Goal: Find specific page/section: Find specific page/section

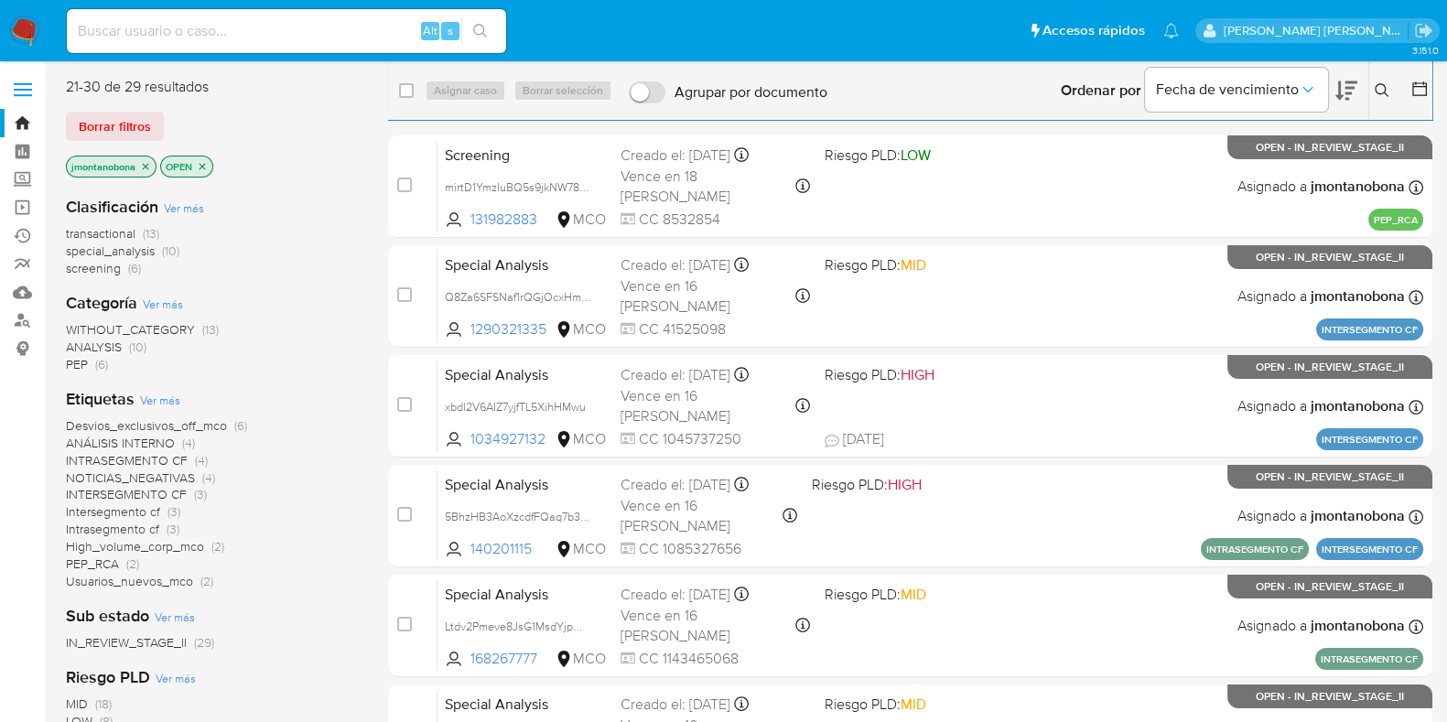
click at [146, 167] on icon "close-filter" at bounding box center [146, 166] width 6 height 6
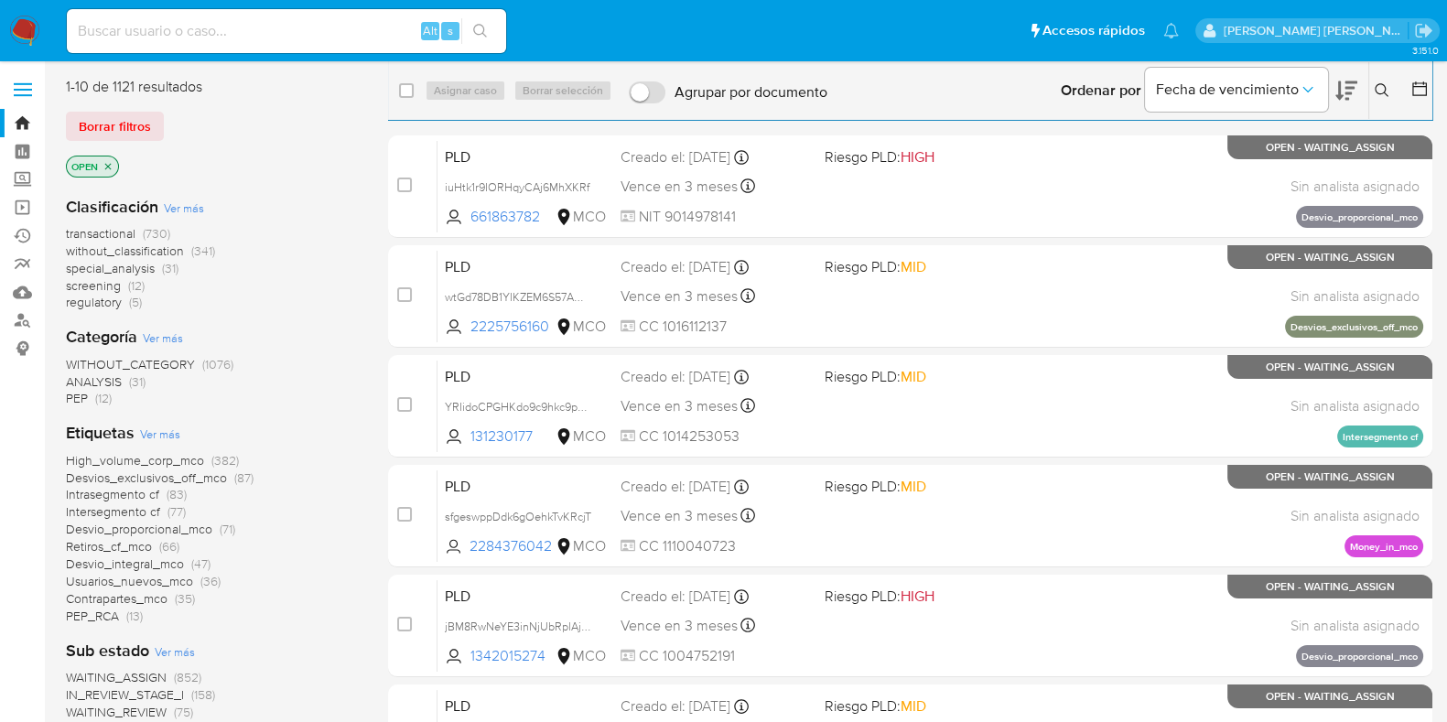
click at [190, 208] on span "Ver más" at bounding box center [184, 208] width 40 height 16
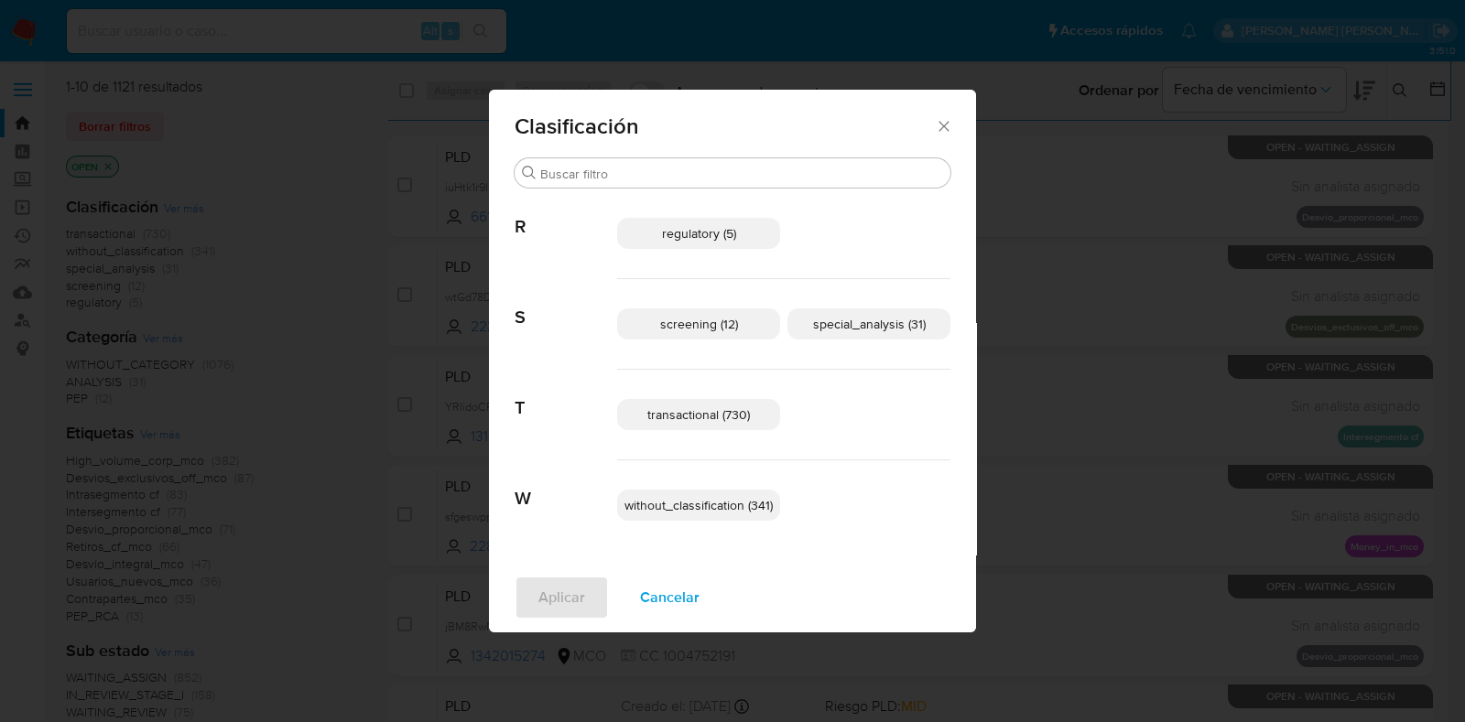
click at [725, 425] on p "transactional (730)" at bounding box center [698, 414] width 163 height 31
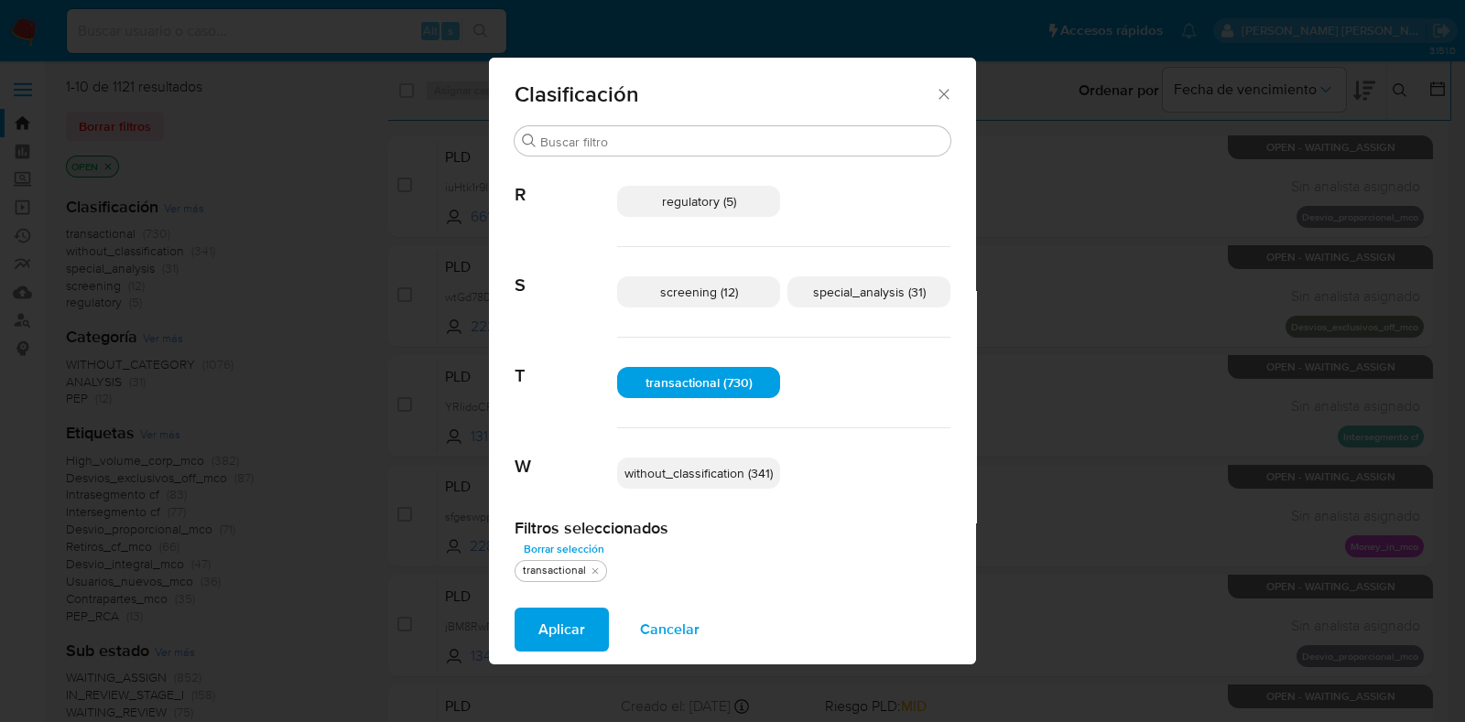
click at [558, 610] on span "Aplicar" at bounding box center [561, 630] width 47 height 40
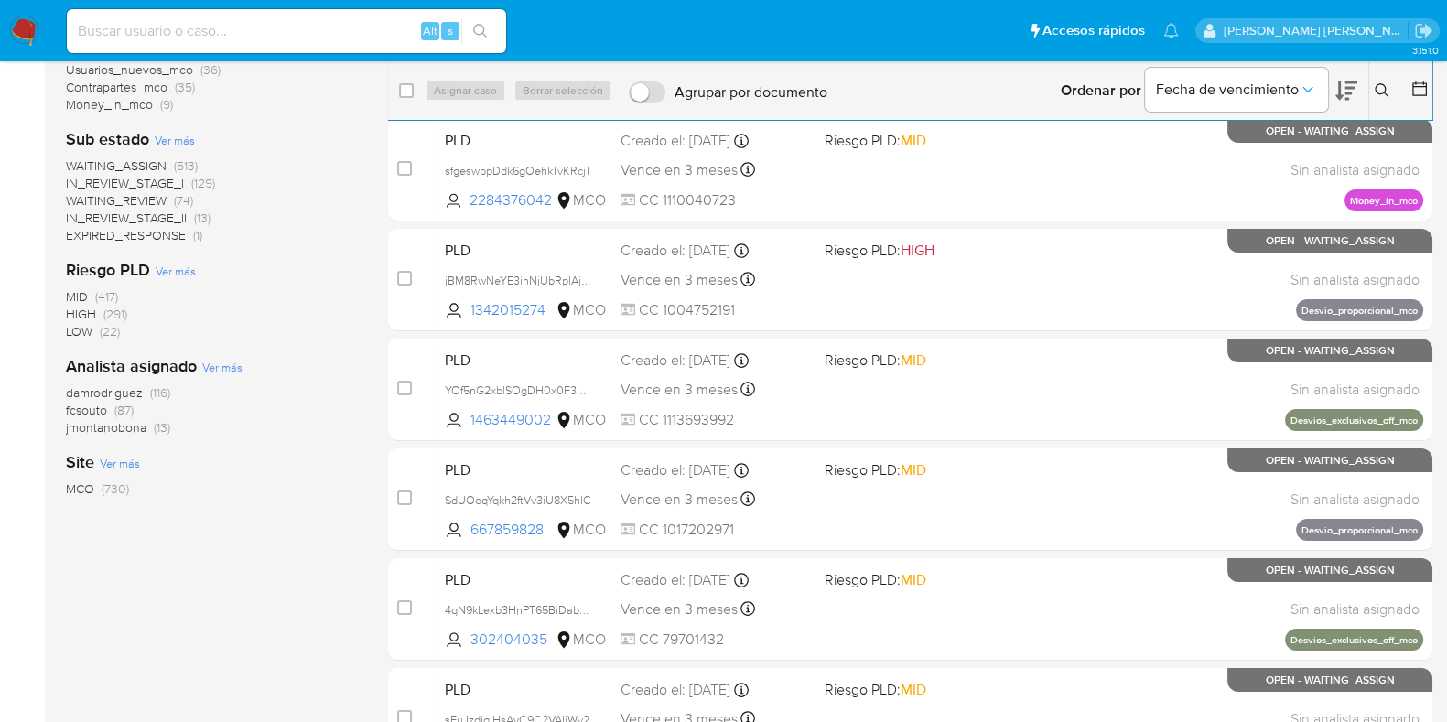
scroll to position [581, 0]
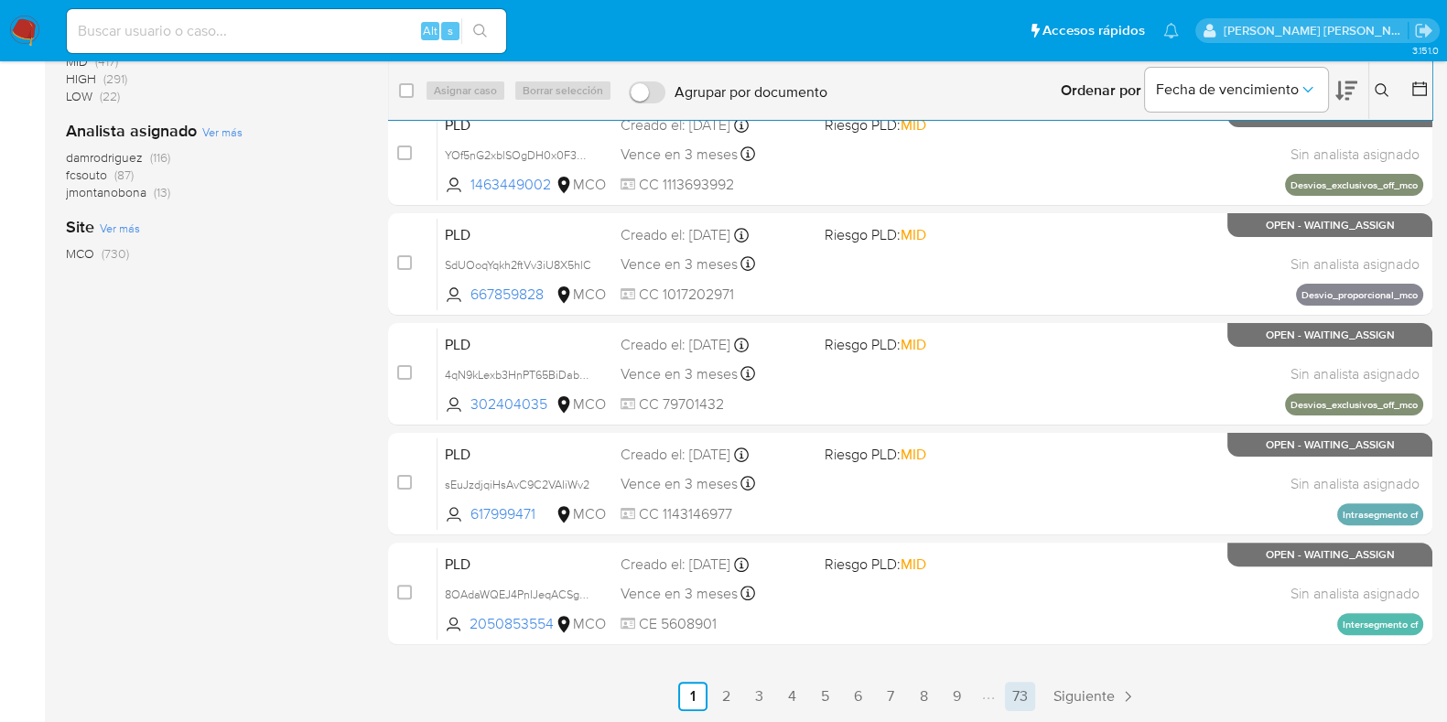
click at [1023, 698] on link "73" at bounding box center [1020, 696] width 30 height 29
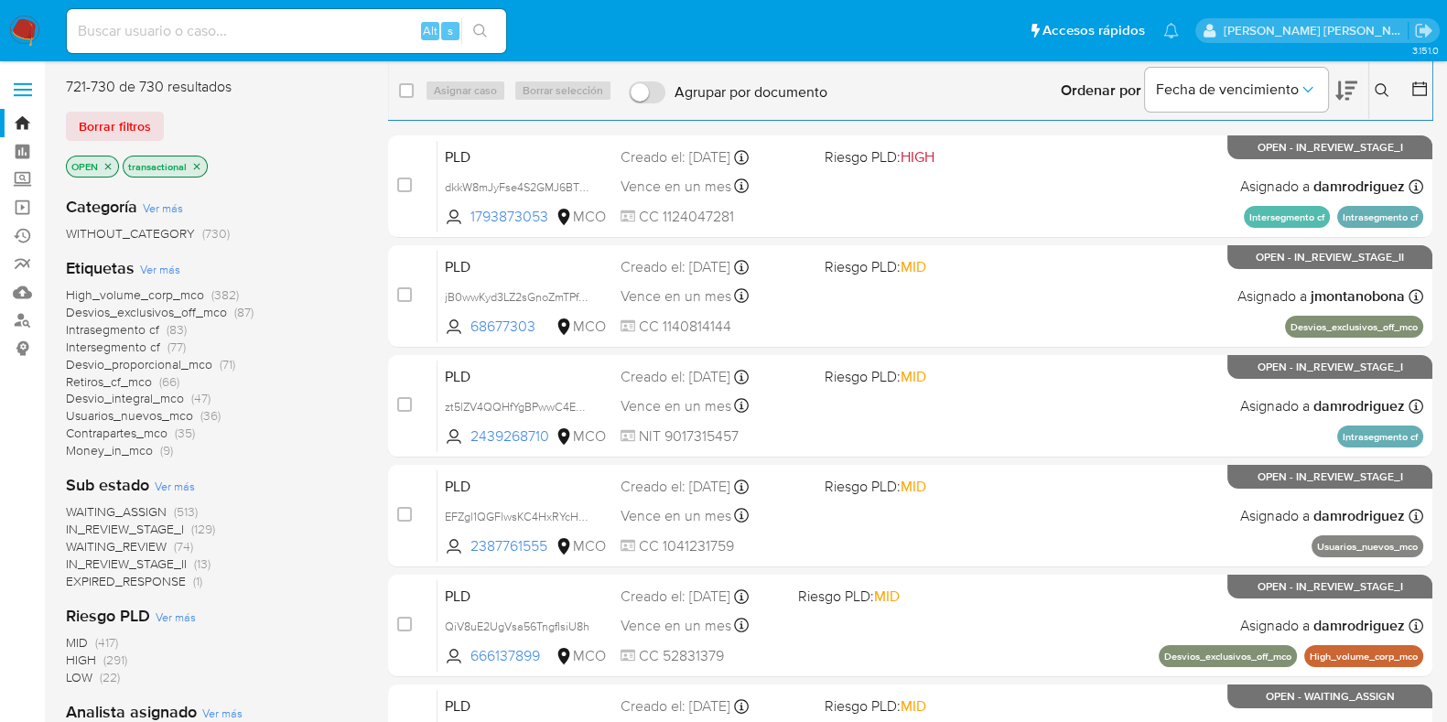
click at [196, 161] on icon "close-filter" at bounding box center [196, 166] width 11 height 11
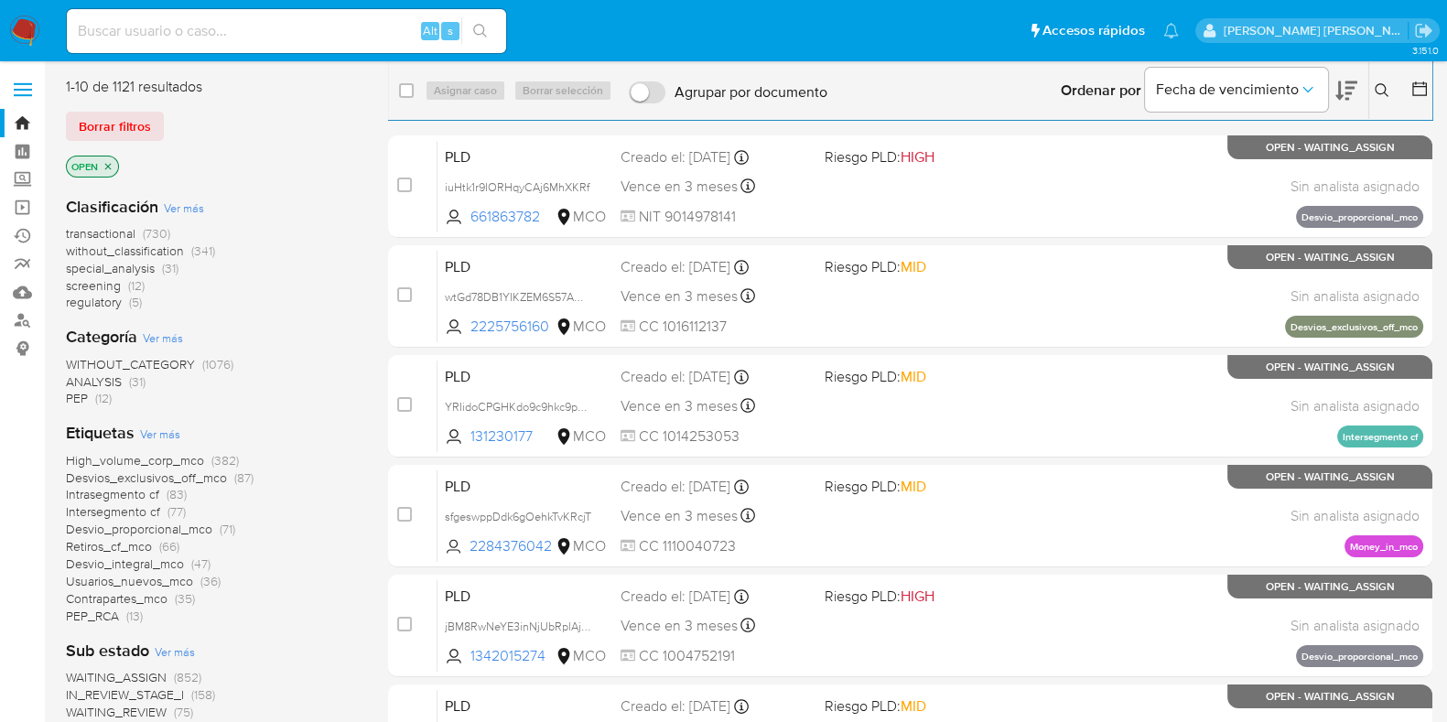
click at [106, 168] on icon "close-filter" at bounding box center [108, 166] width 11 height 11
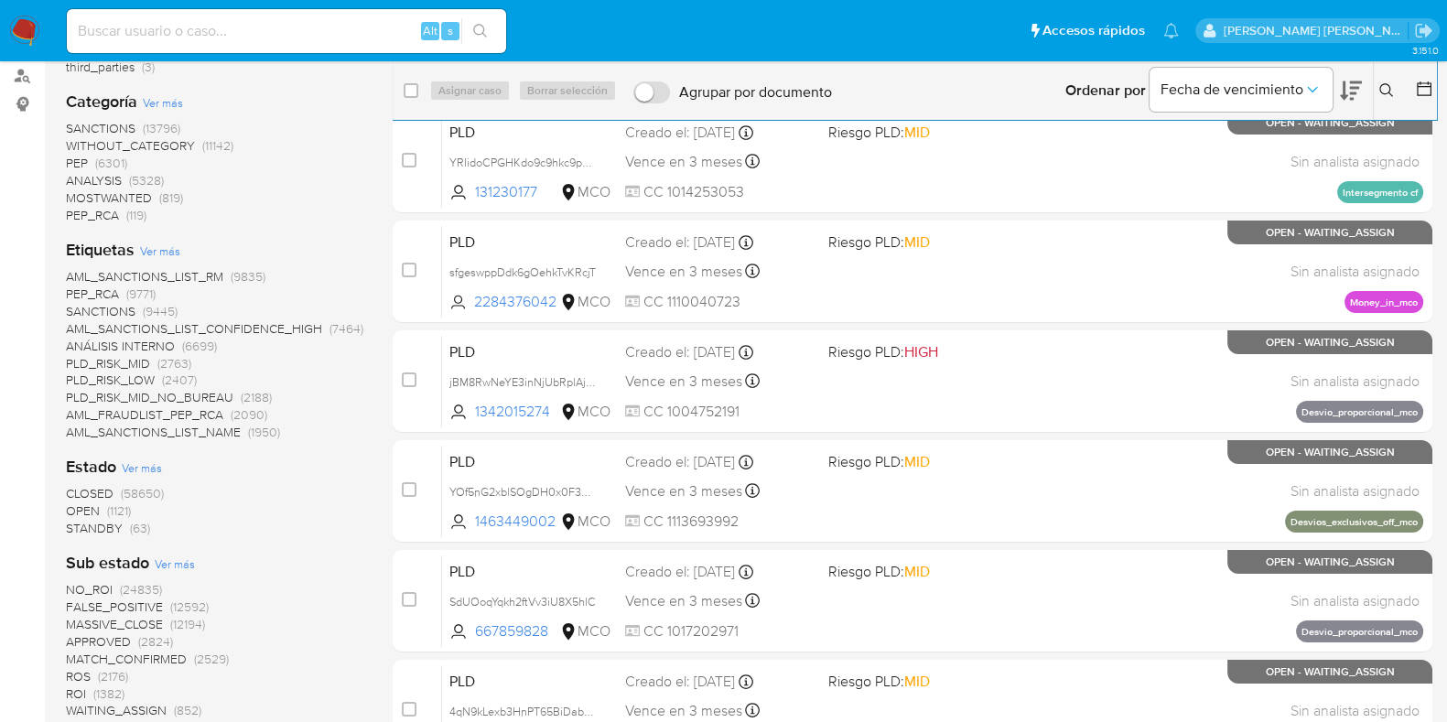
scroll to position [343, 0]
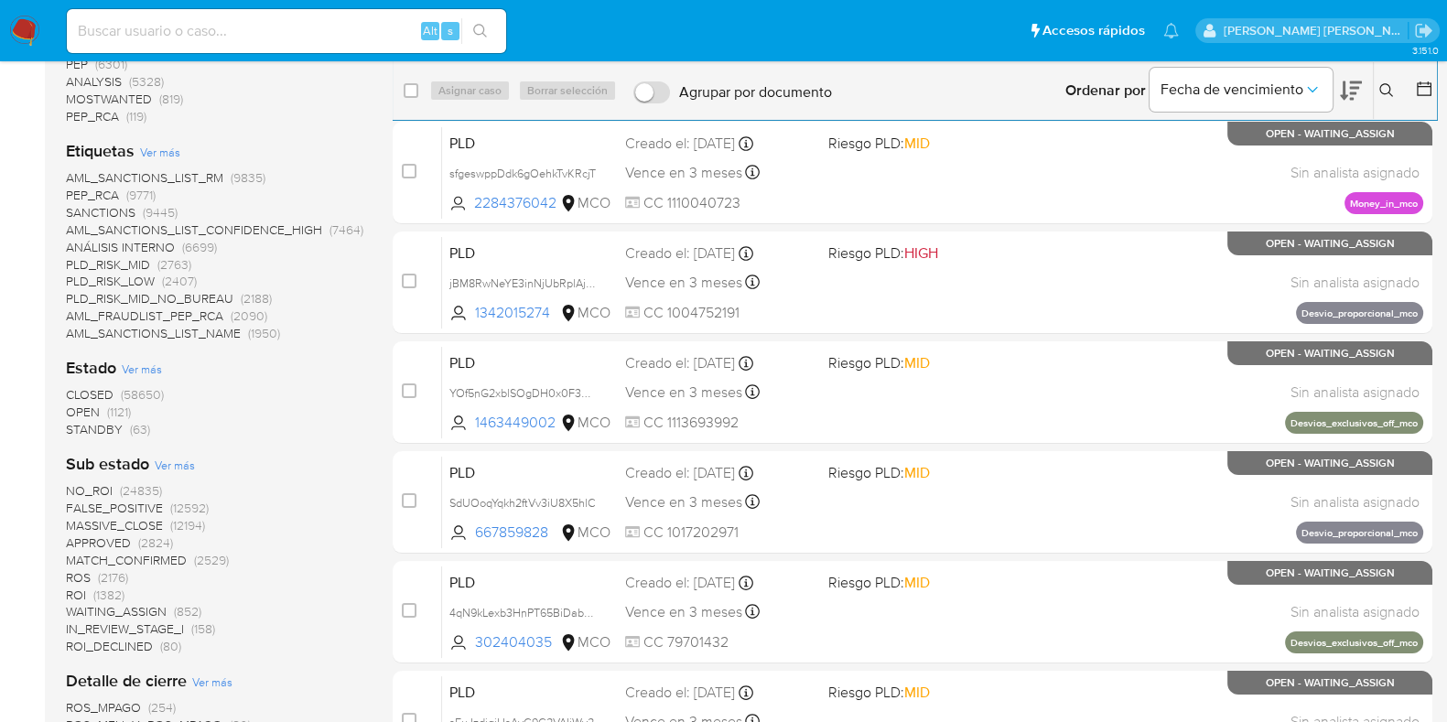
click at [95, 432] on span "STANDBY" at bounding box center [94, 429] width 57 height 18
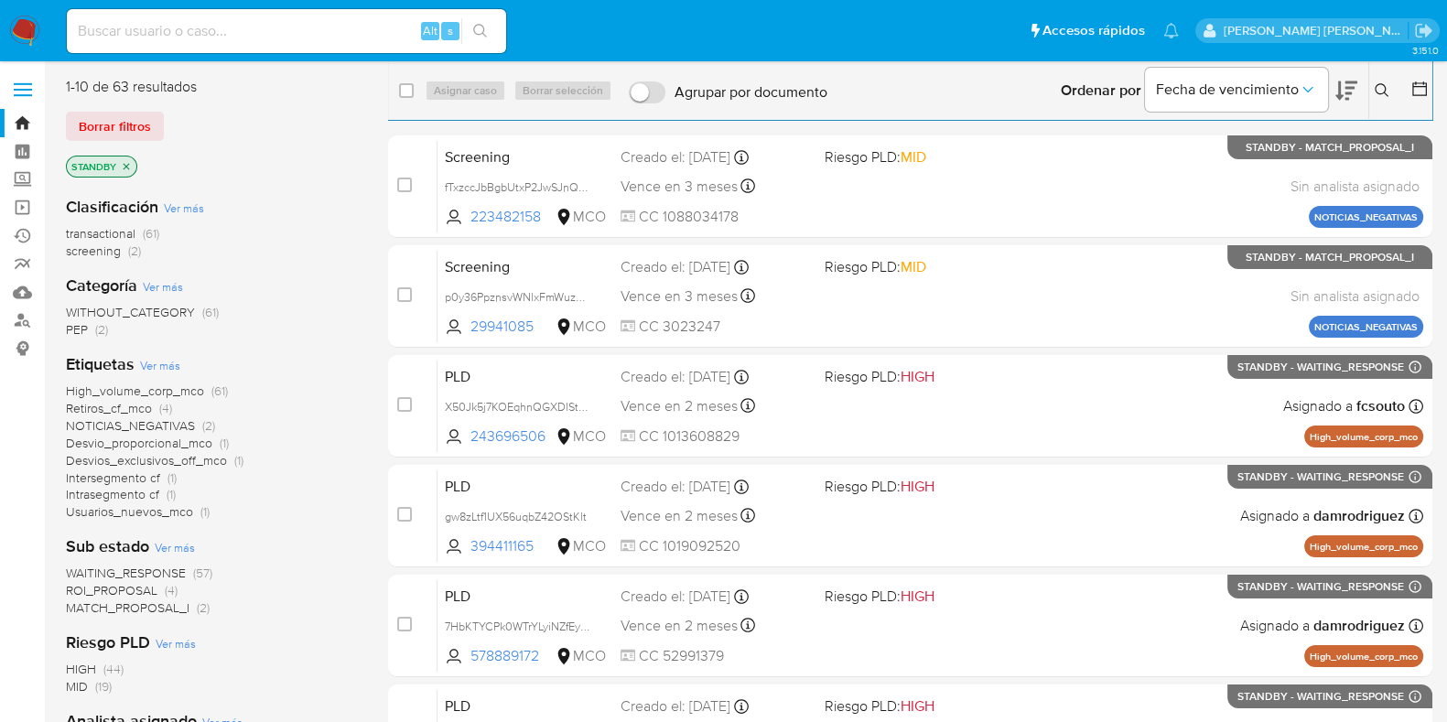
click at [172, 211] on span "Ver más" at bounding box center [184, 208] width 40 height 16
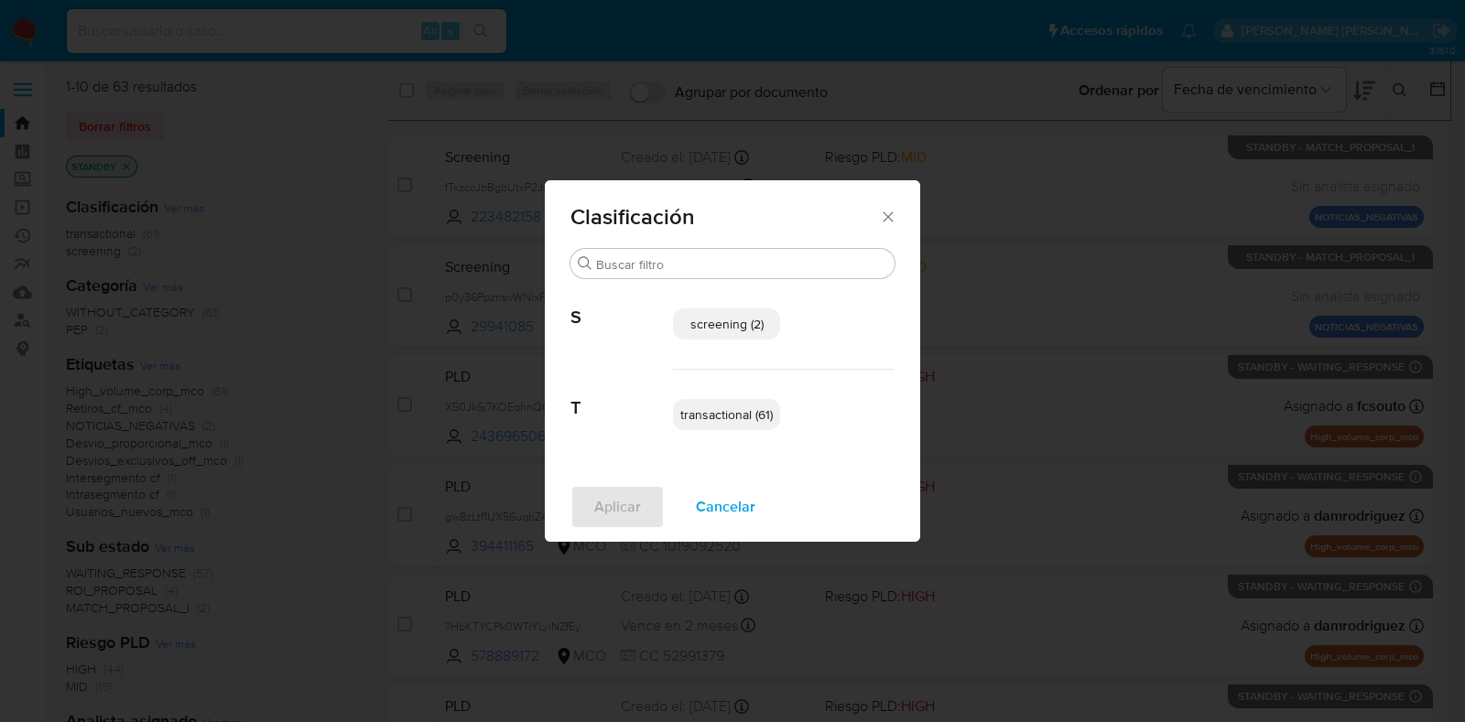
click at [706, 408] on span "transactional (61)" at bounding box center [726, 415] width 92 height 18
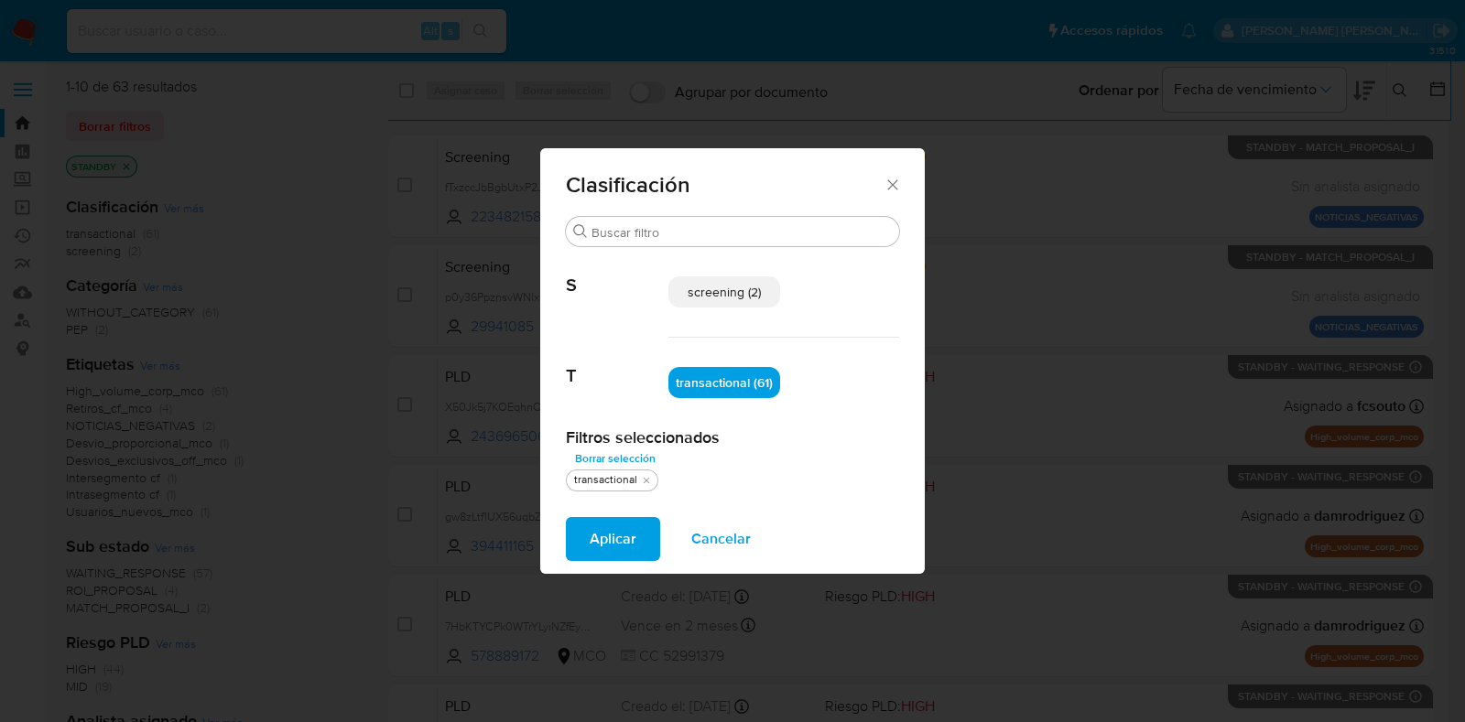
click at [636, 554] on button "Aplicar" at bounding box center [613, 539] width 94 height 44
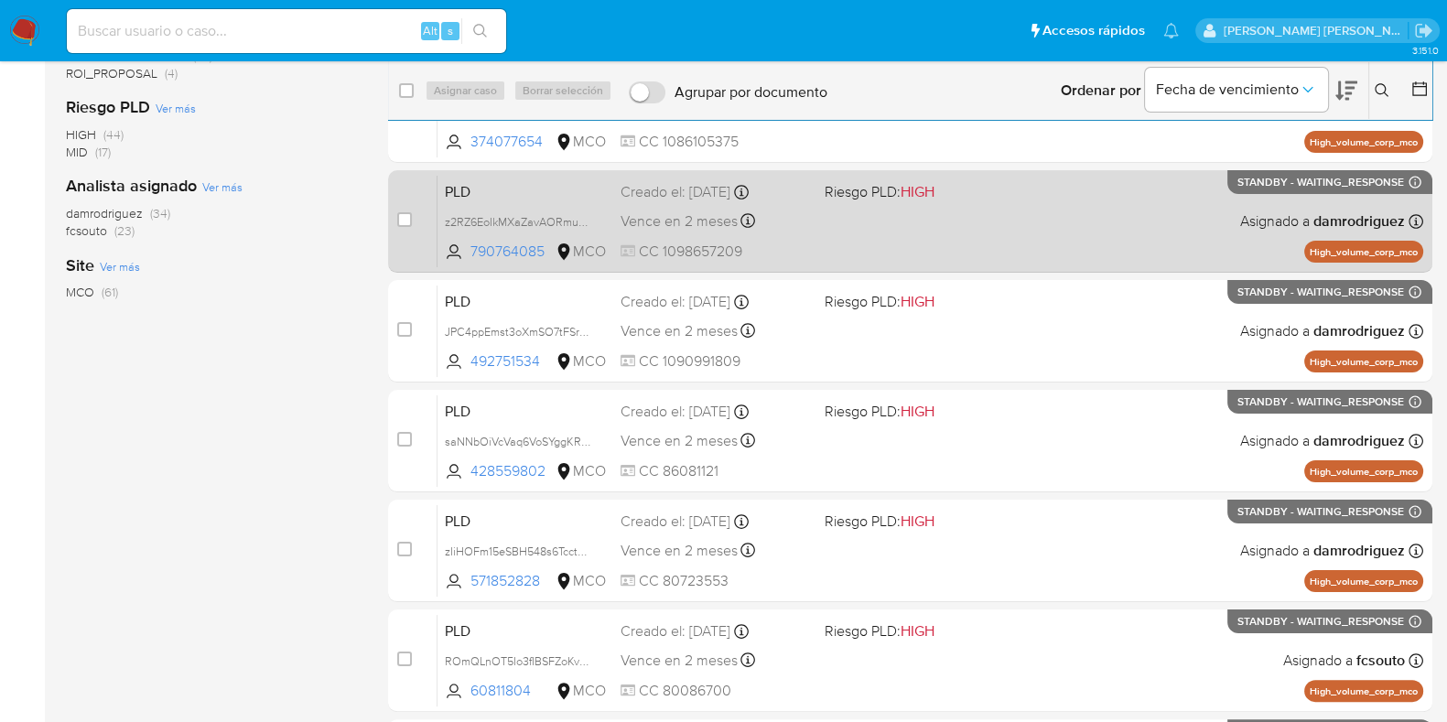
scroll to position [581, 0]
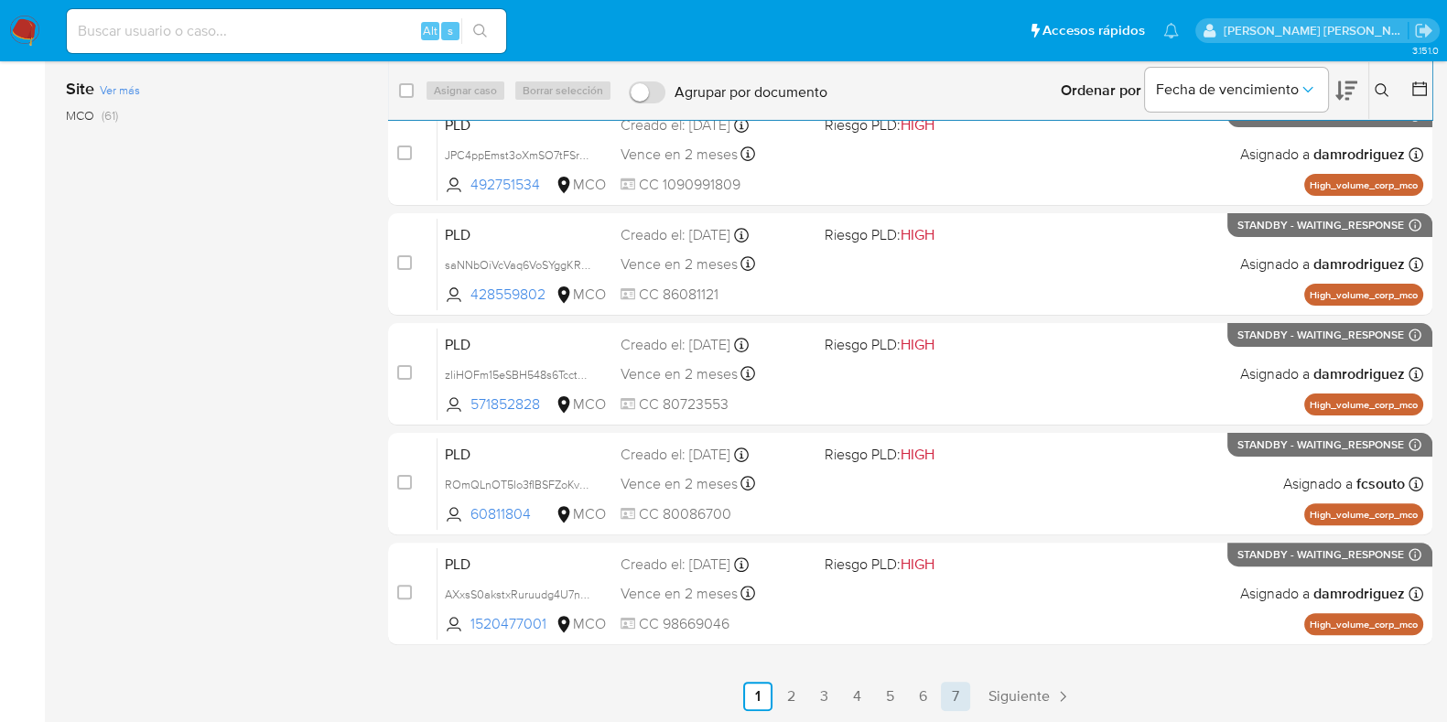
click at [961, 693] on link "7" at bounding box center [955, 696] width 29 height 29
